Goal: Information Seeking & Learning: Learn about a topic

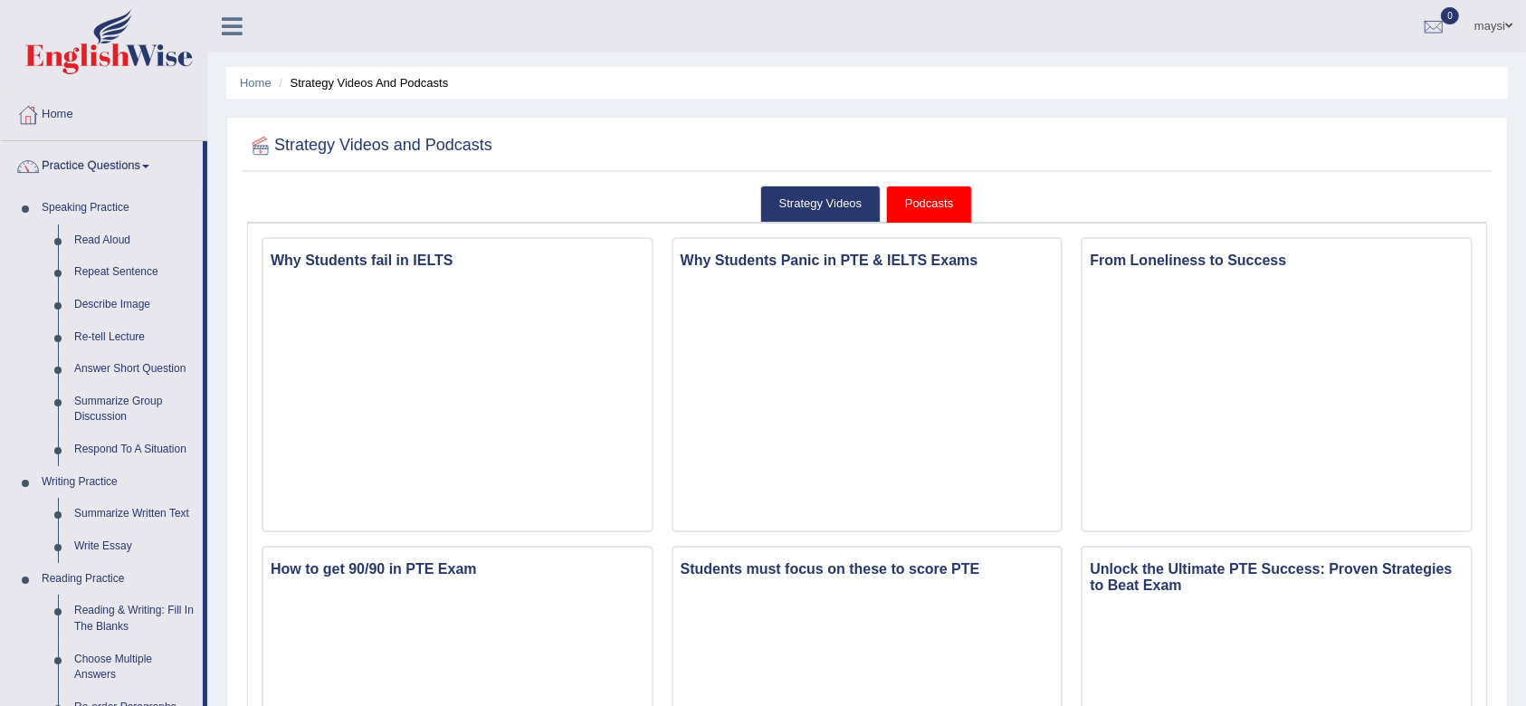
click at [76, 110] on link "Home" at bounding box center [104, 112] width 206 height 45
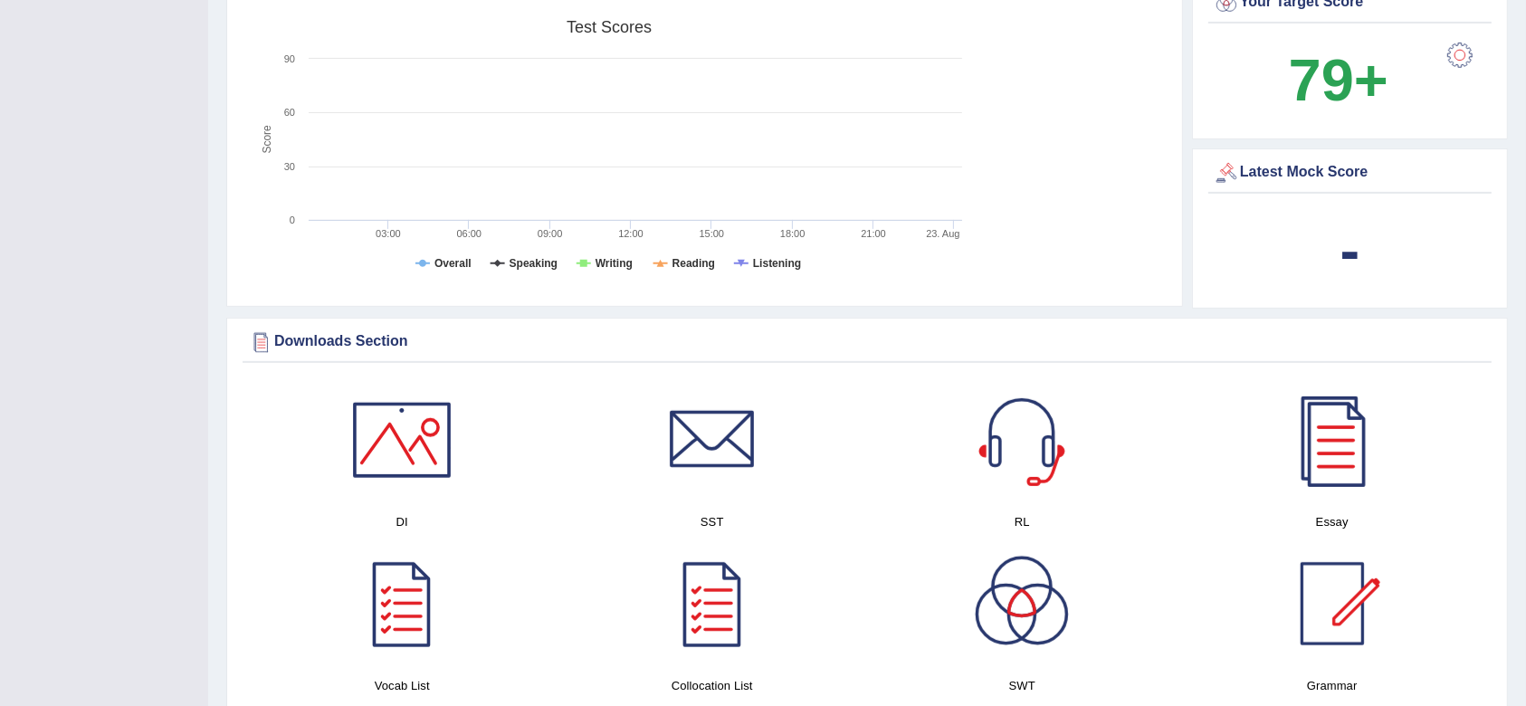
scroll to position [527, 0]
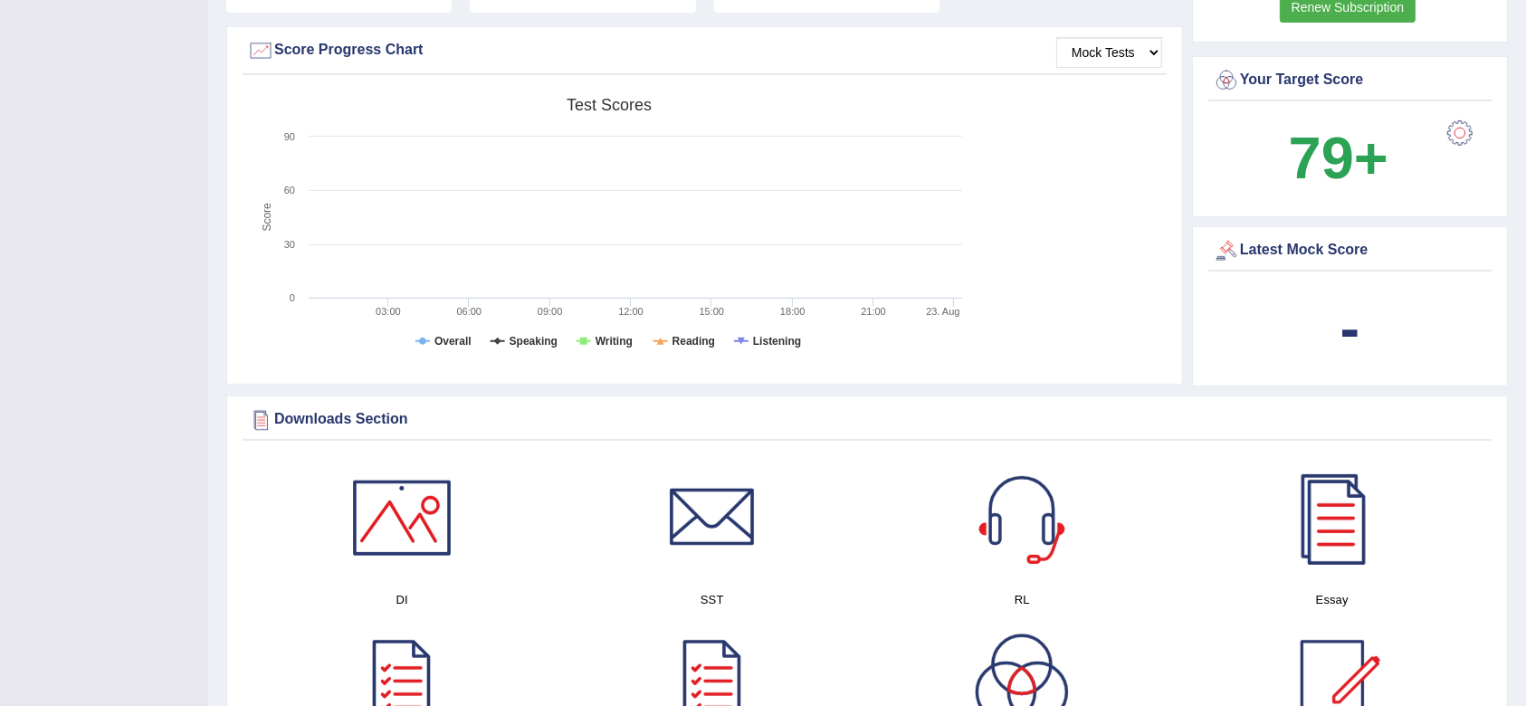
click at [1448, 285] on div "-" at bounding box center [1350, 328] width 274 height 87
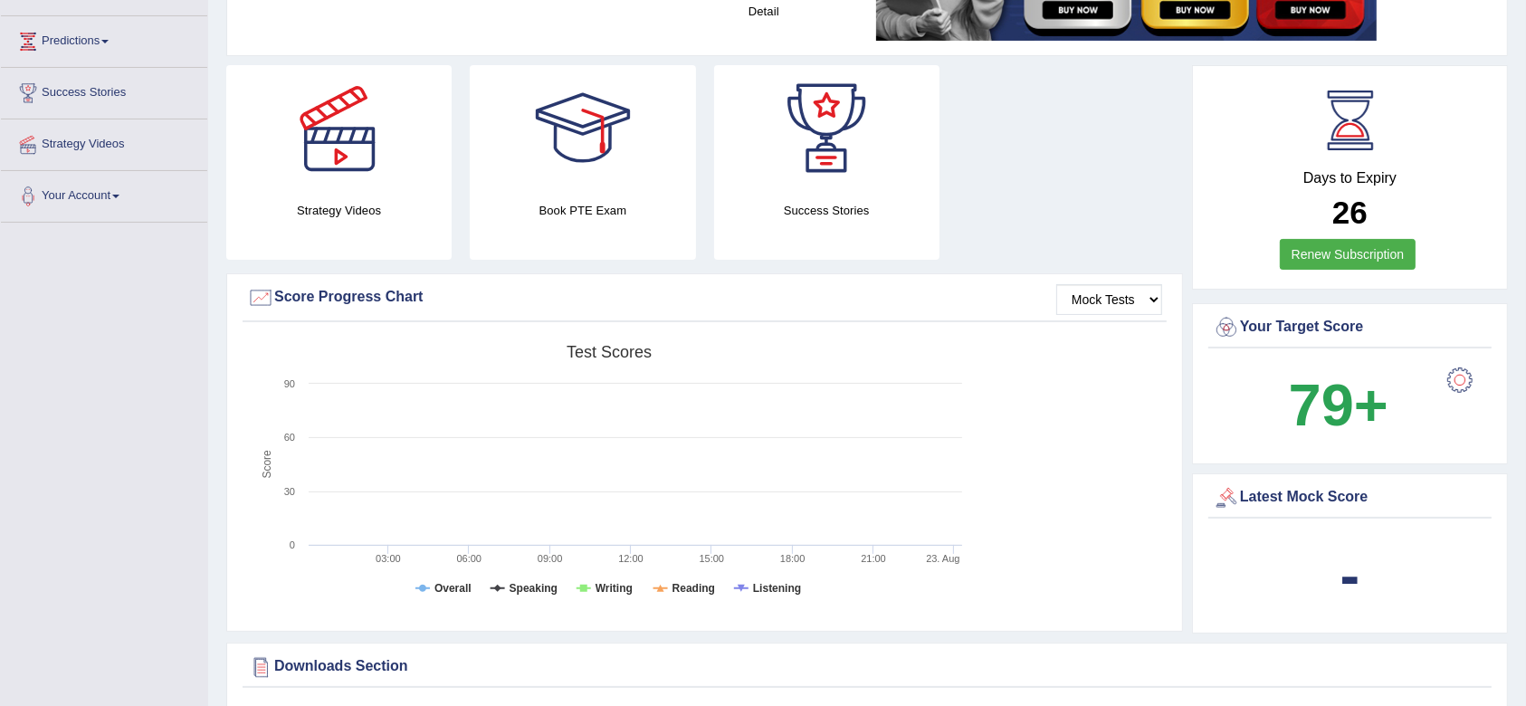
scroll to position [0, 0]
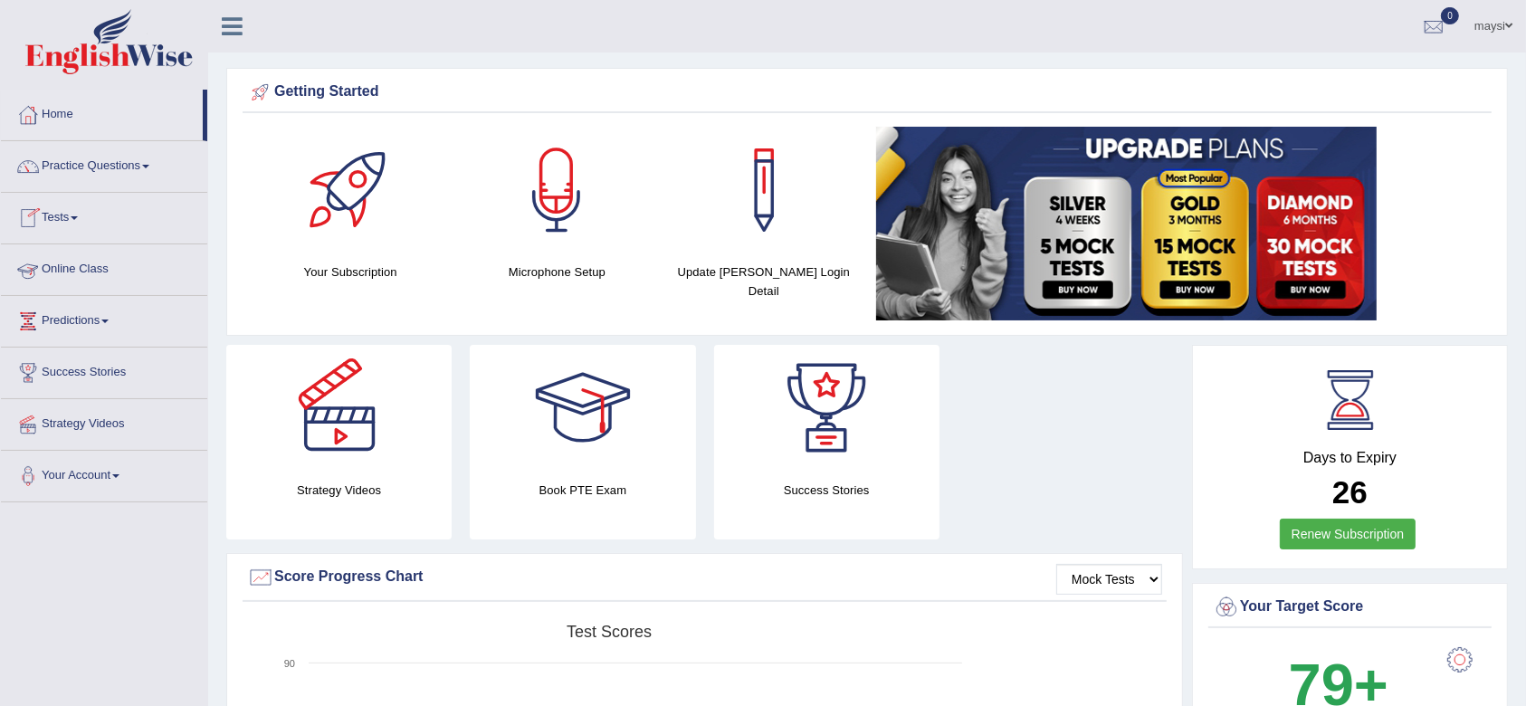
click at [91, 265] on link "Online Class" at bounding box center [104, 266] width 206 height 45
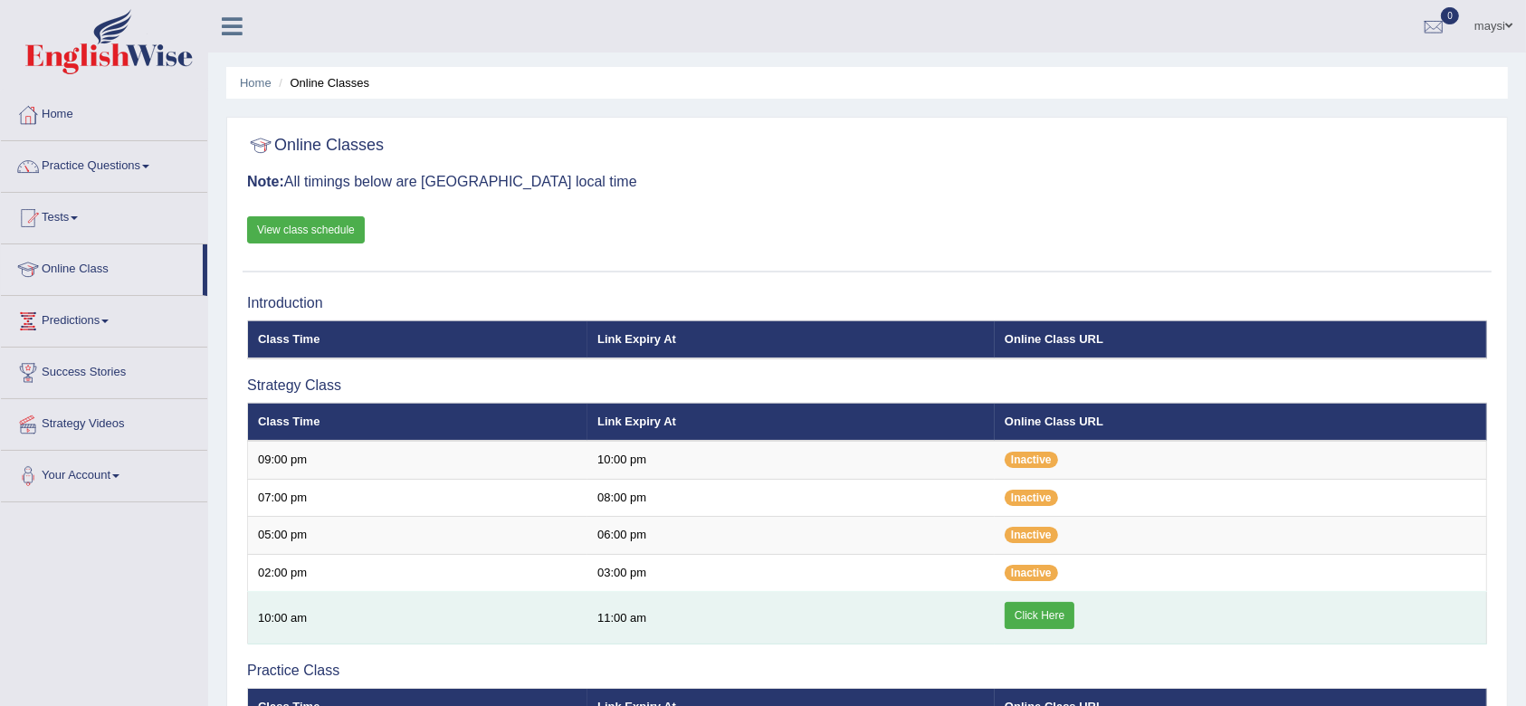
click at [1052, 608] on link "Click Here" at bounding box center [1040, 615] width 70 height 27
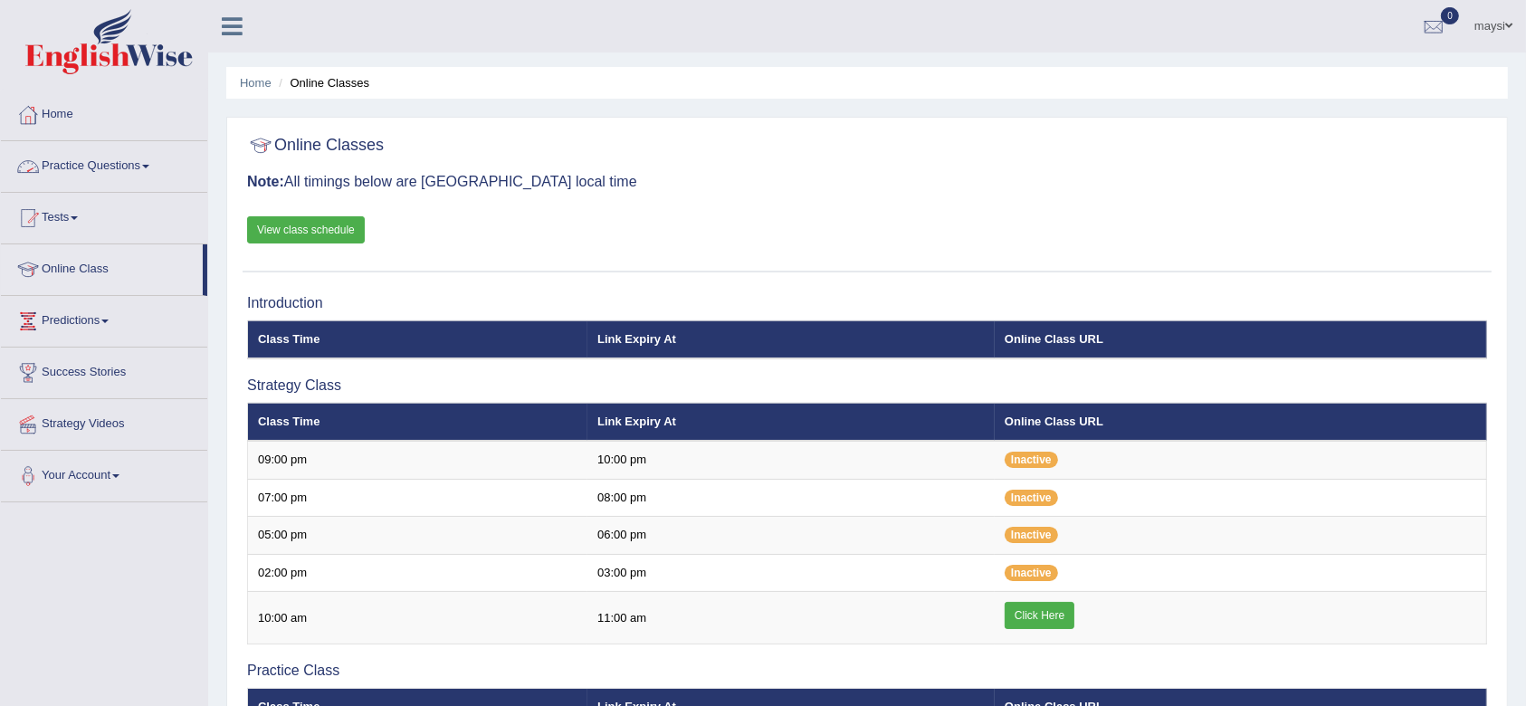
click at [100, 185] on link "Practice Questions" at bounding box center [104, 163] width 206 height 45
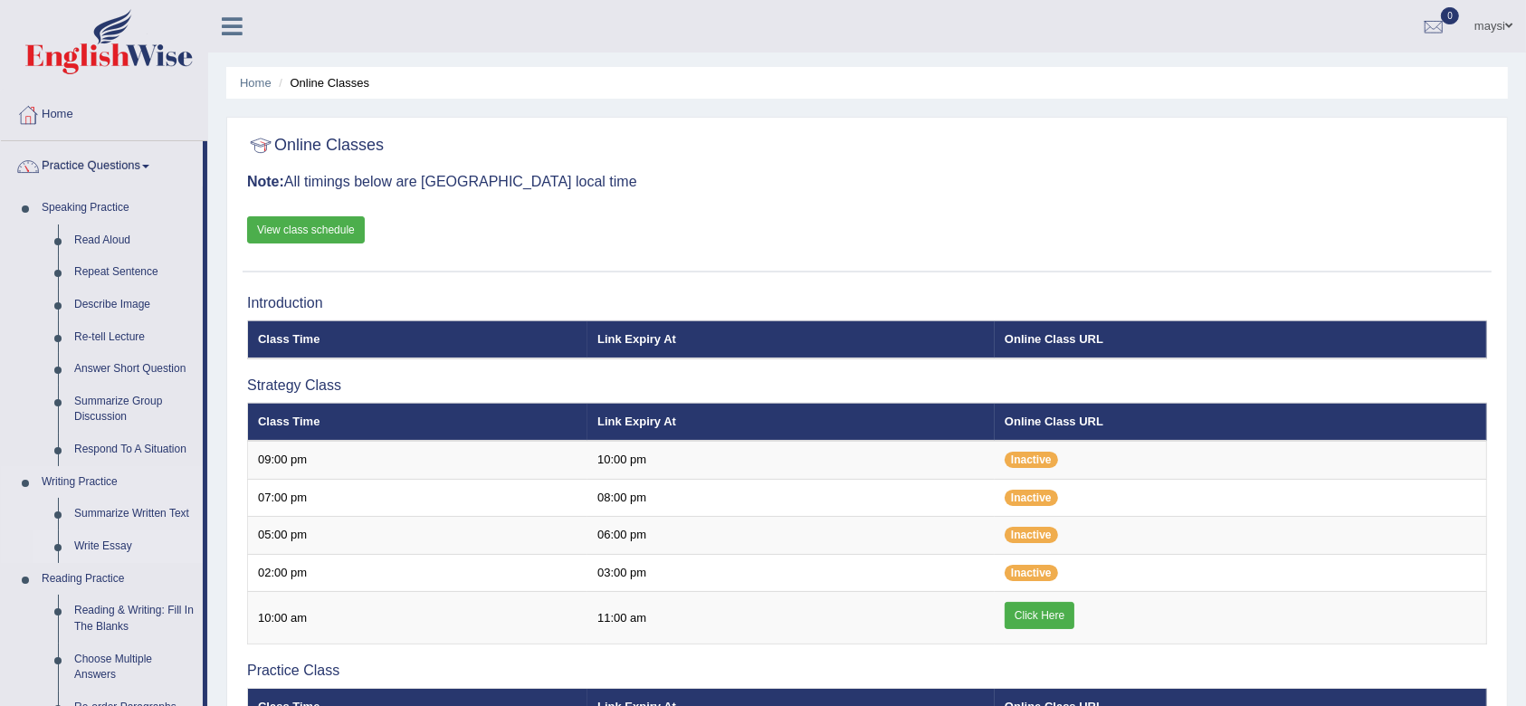
click at [116, 541] on link "Write Essay" at bounding box center [134, 546] width 137 height 33
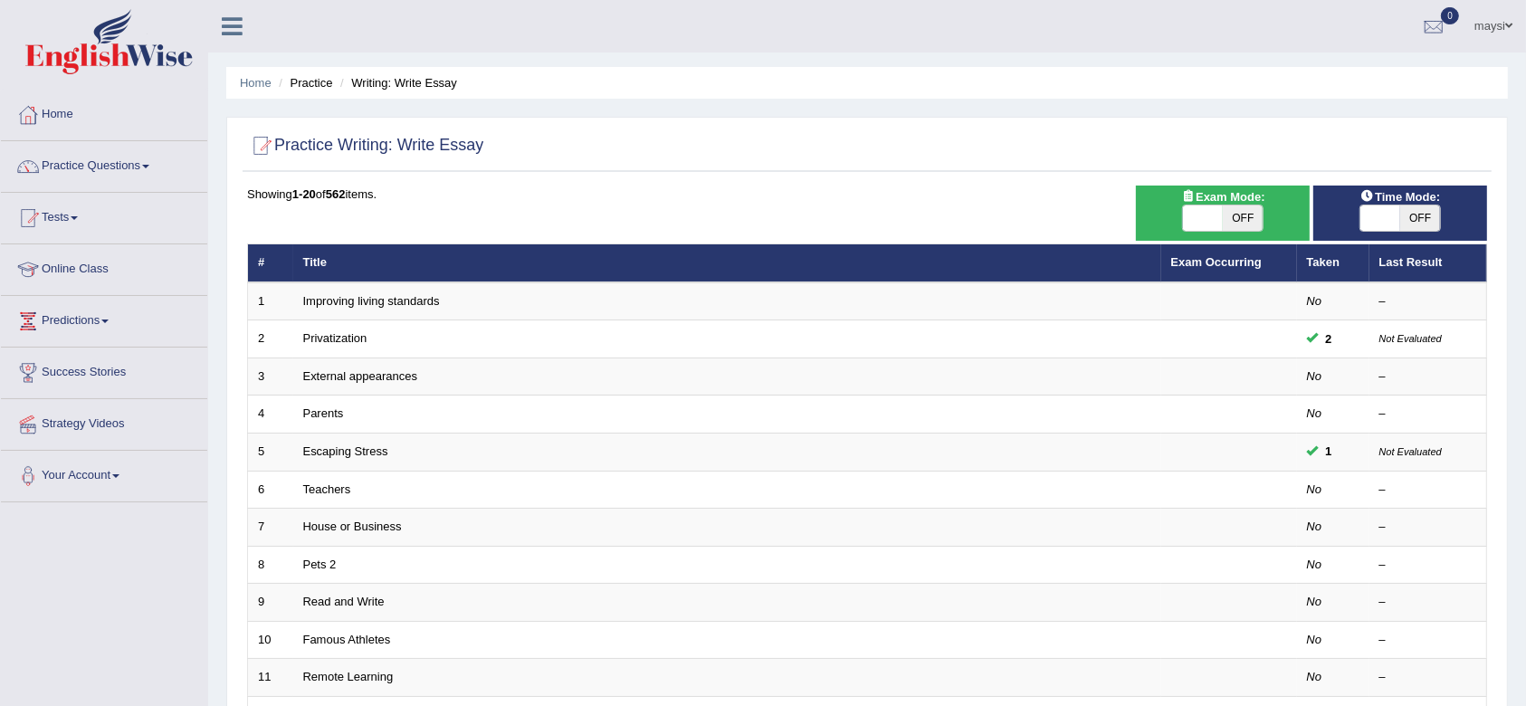
click at [1244, 219] on span "OFF" at bounding box center [1243, 217] width 40 height 25
checkbox input "true"
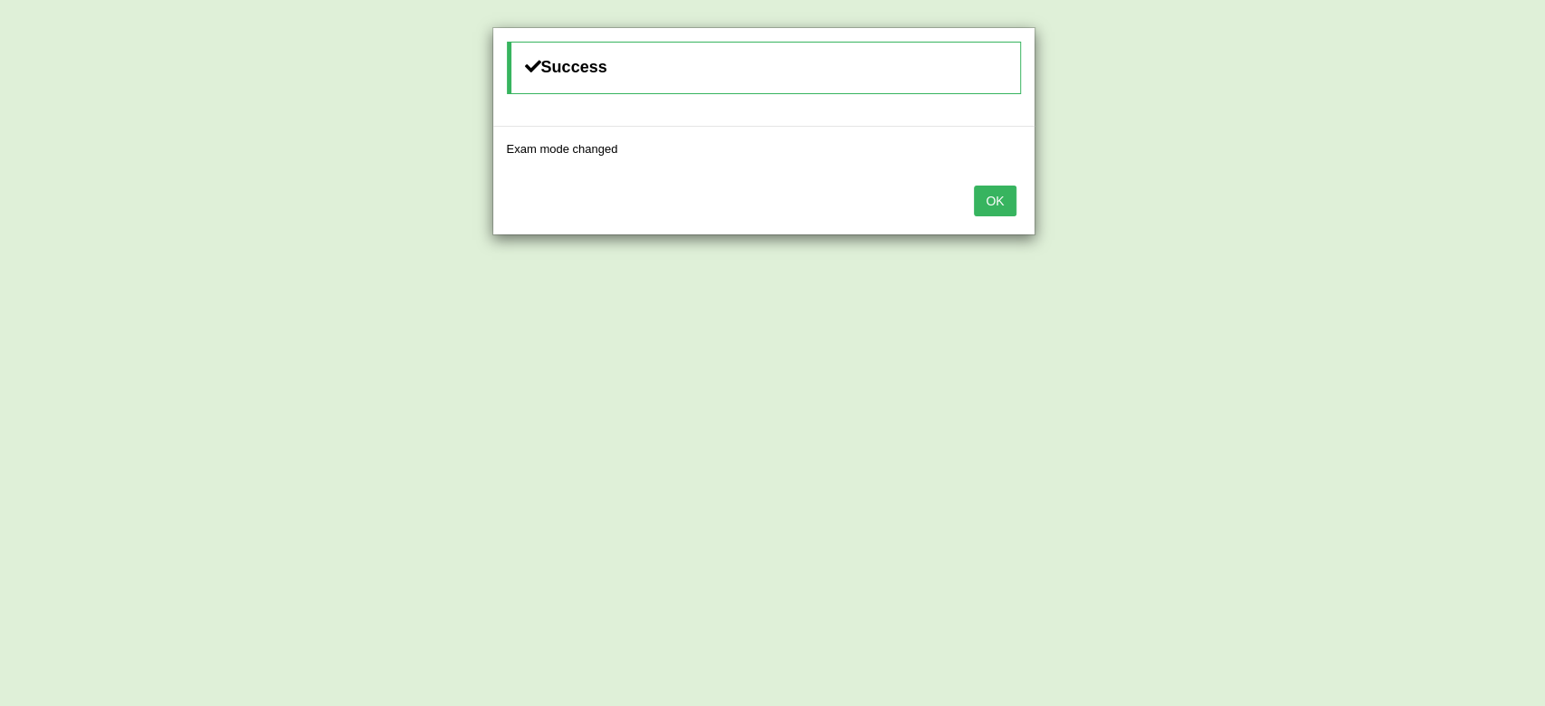
click at [1005, 195] on button "OK" at bounding box center [995, 201] width 42 height 31
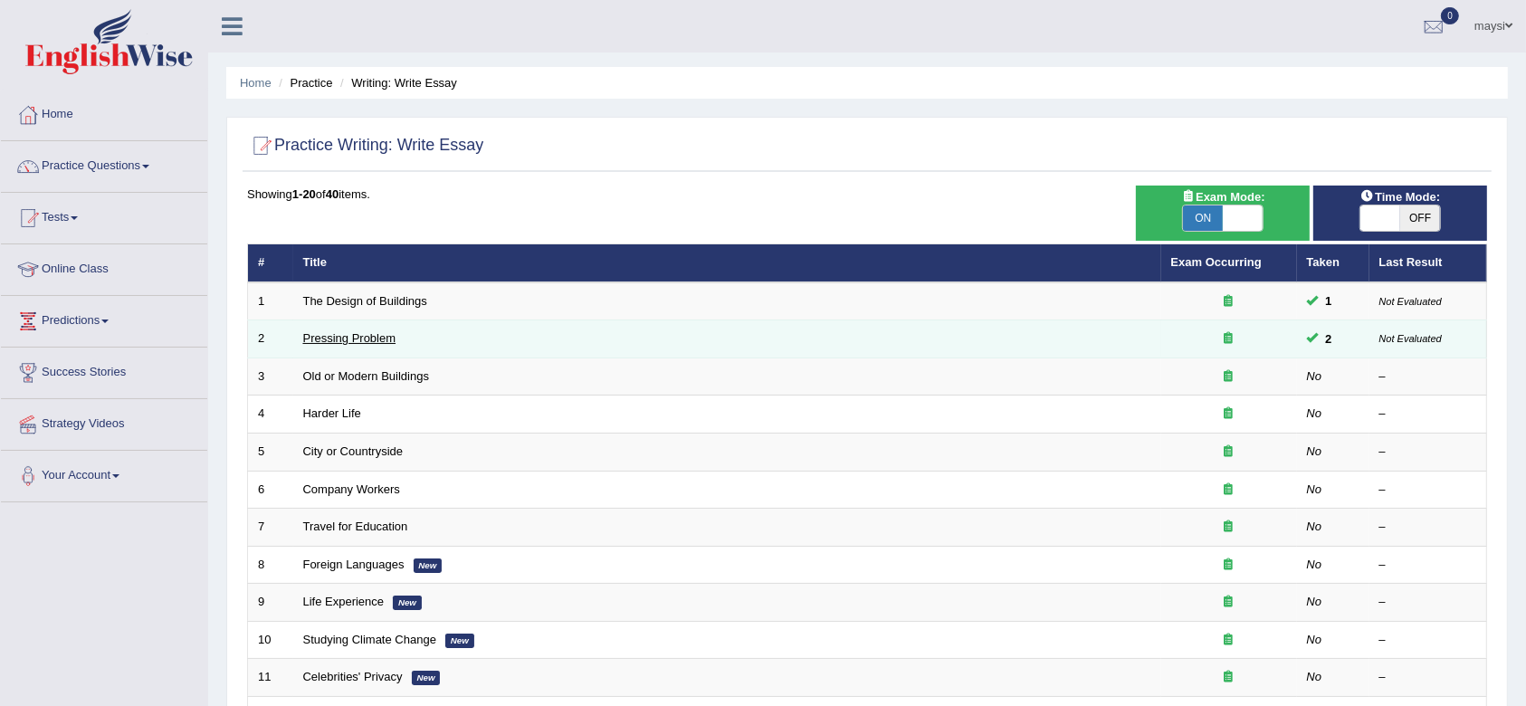
click at [358, 341] on link "Pressing Problem" at bounding box center [349, 338] width 93 height 14
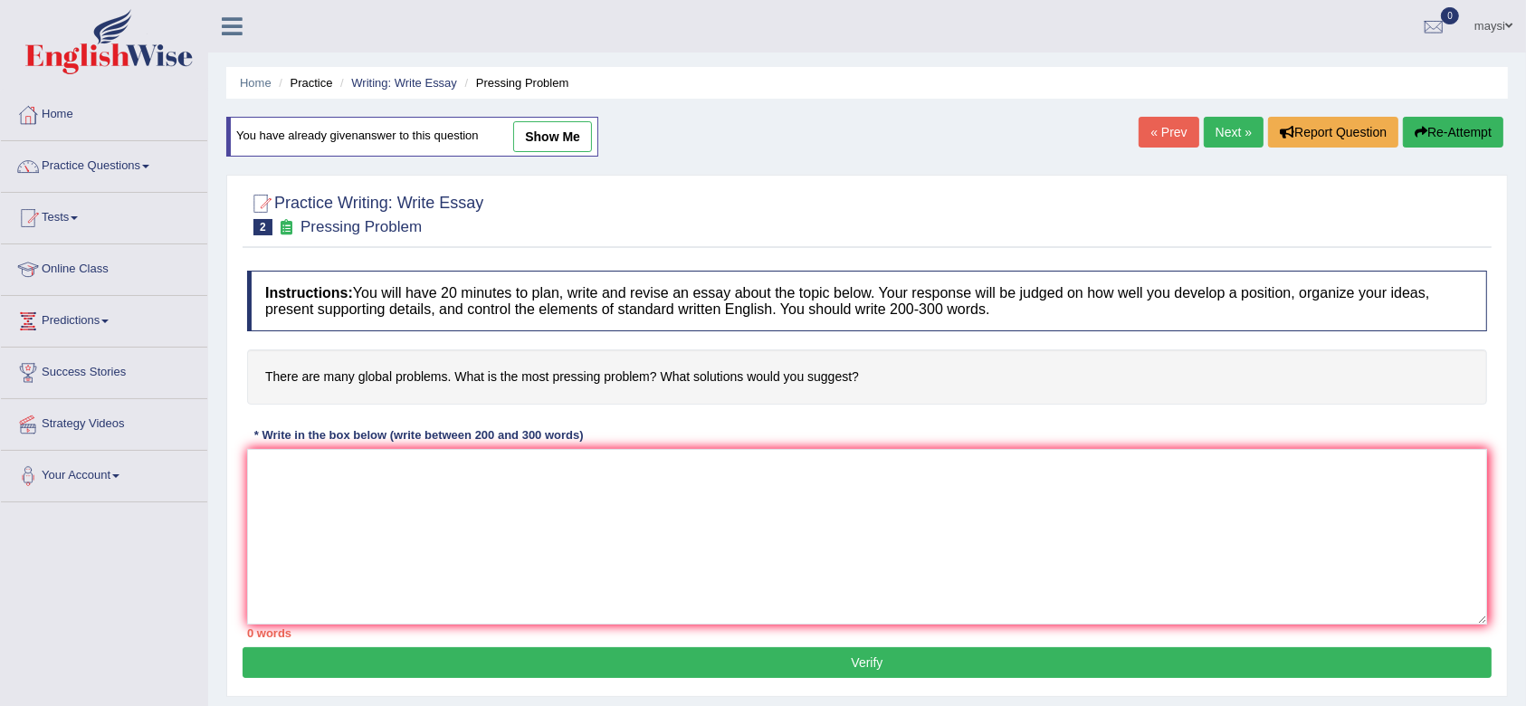
click at [558, 132] on link "show me" at bounding box center [552, 136] width 79 height 31
type textarea ".The increasing influence of many crisis around the globe has ignited numerous …"
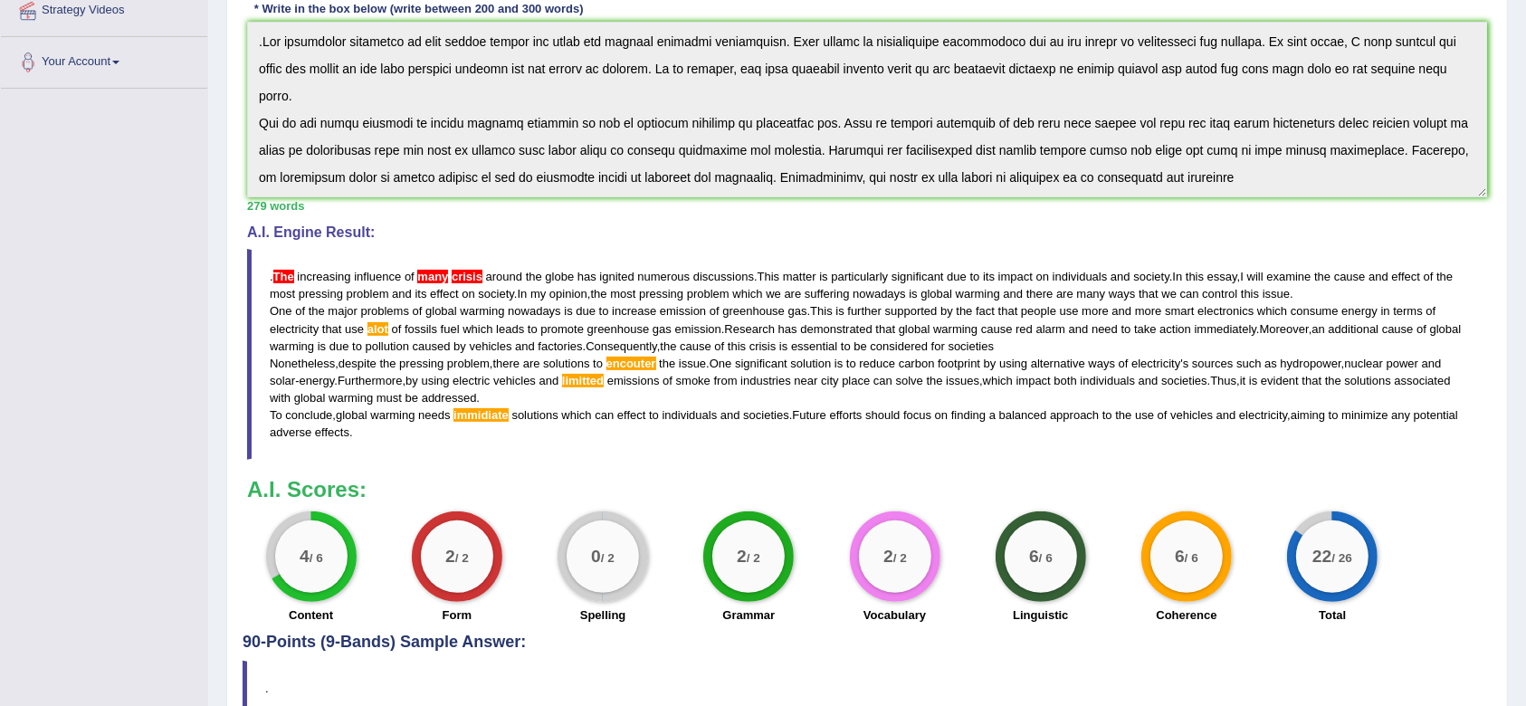
scroll to position [427, 0]
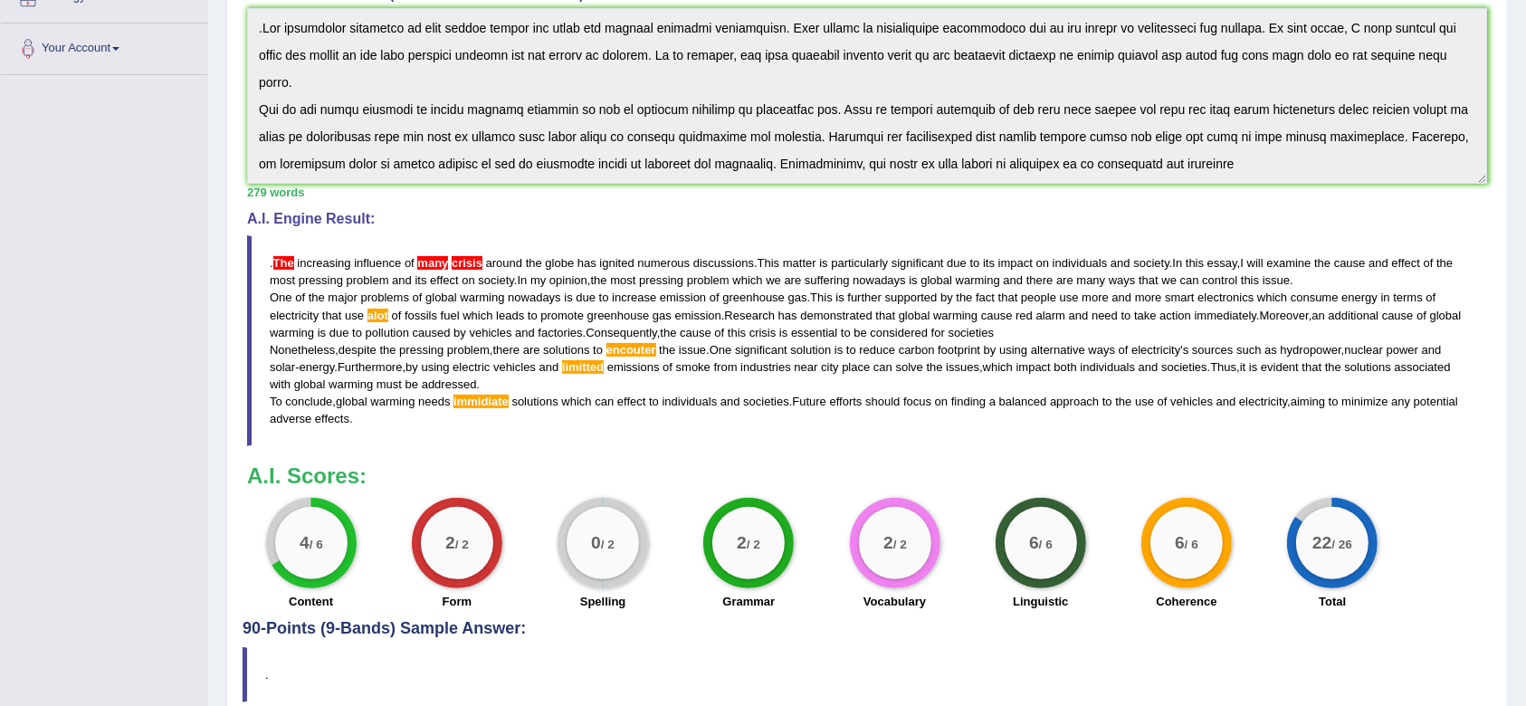
drag, startPoint x: 275, startPoint y: 254, endPoint x: 357, endPoint y: 414, distance: 179.7
click at [357, 414] on blockquote ". The increasing influence of many crisis around the globe has ignited numerous…" at bounding box center [867, 340] width 1240 height 211
click at [488, 285] on span "society" at bounding box center [496, 280] width 36 height 14
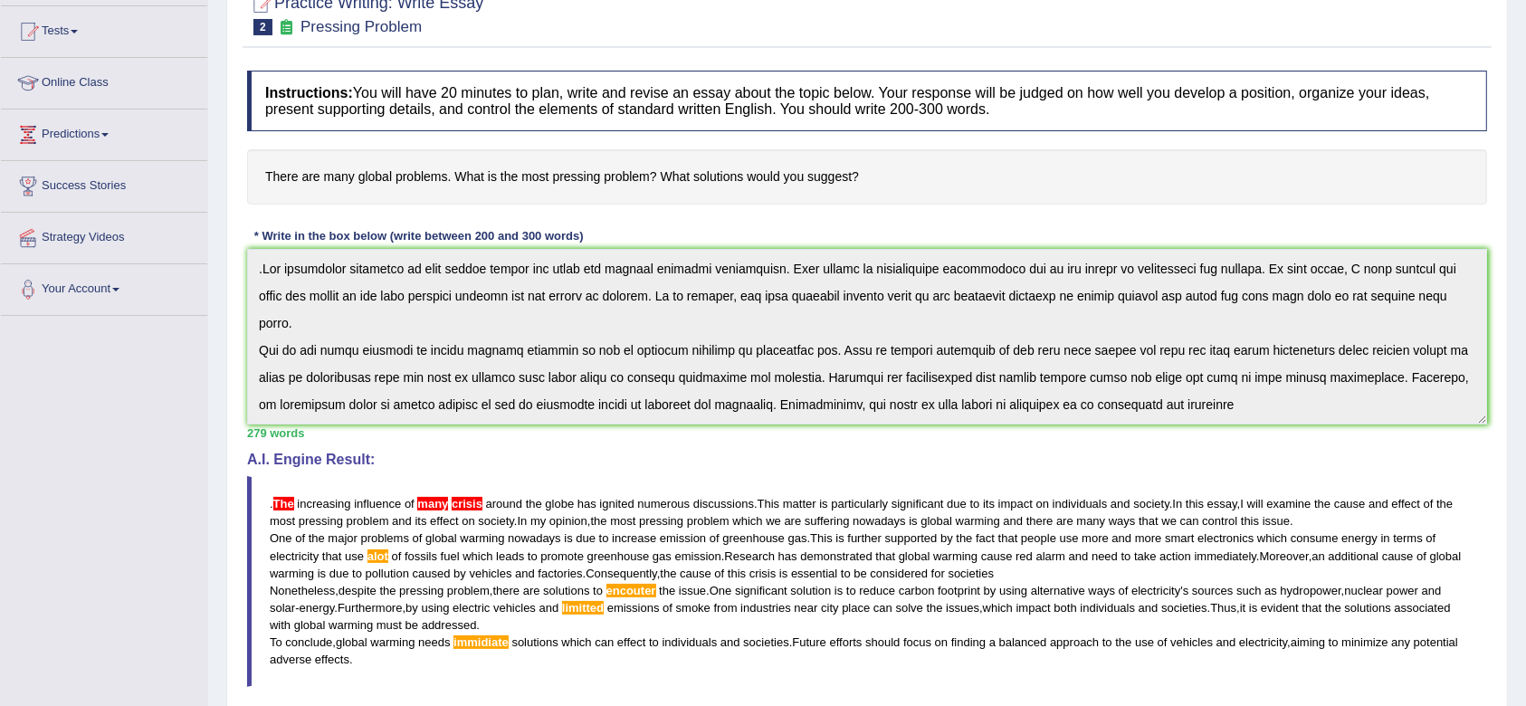
scroll to position [186, 0]
drag, startPoint x: 269, startPoint y: 179, endPoint x: 737, endPoint y: 203, distance: 468.5
click at [737, 203] on h4 "There are many global problems. What is the most pressing problem? What solutio…" at bounding box center [867, 177] width 1240 height 55
click at [822, 175] on h4 "There are many global problems. What is the most pressing problem? What solutio…" at bounding box center [867, 177] width 1240 height 55
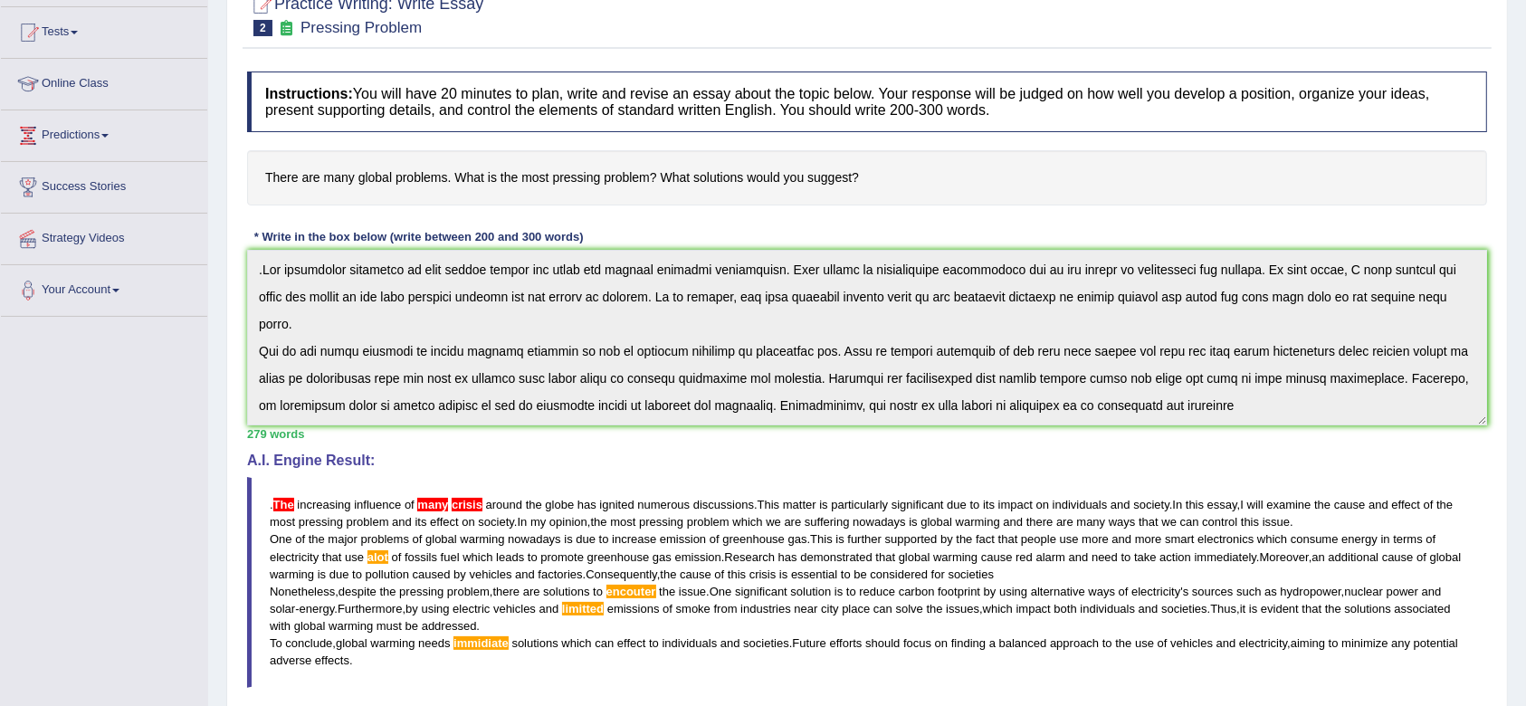
click at [268, 173] on h4 "There are many global problems. What is the most pressing problem? What solutio…" at bounding box center [867, 177] width 1240 height 55
